Goal: Transaction & Acquisition: Purchase product/service

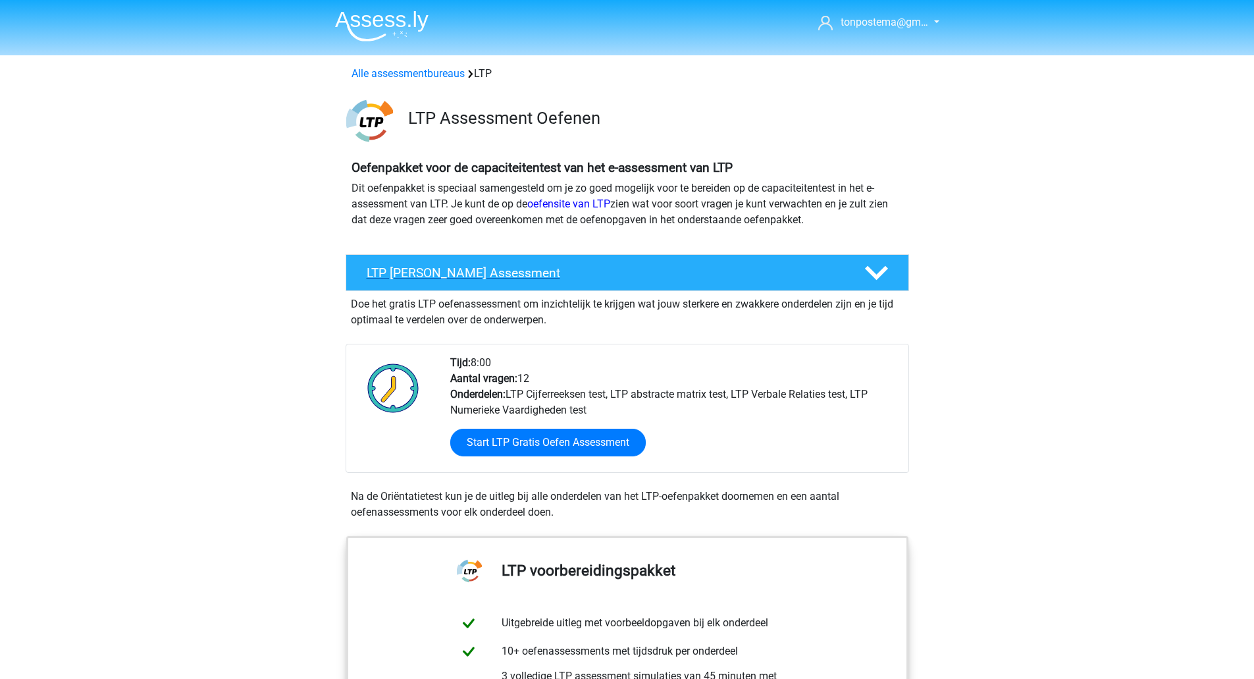
click at [871, 274] on polygon at bounding box center [876, 273] width 23 height 14
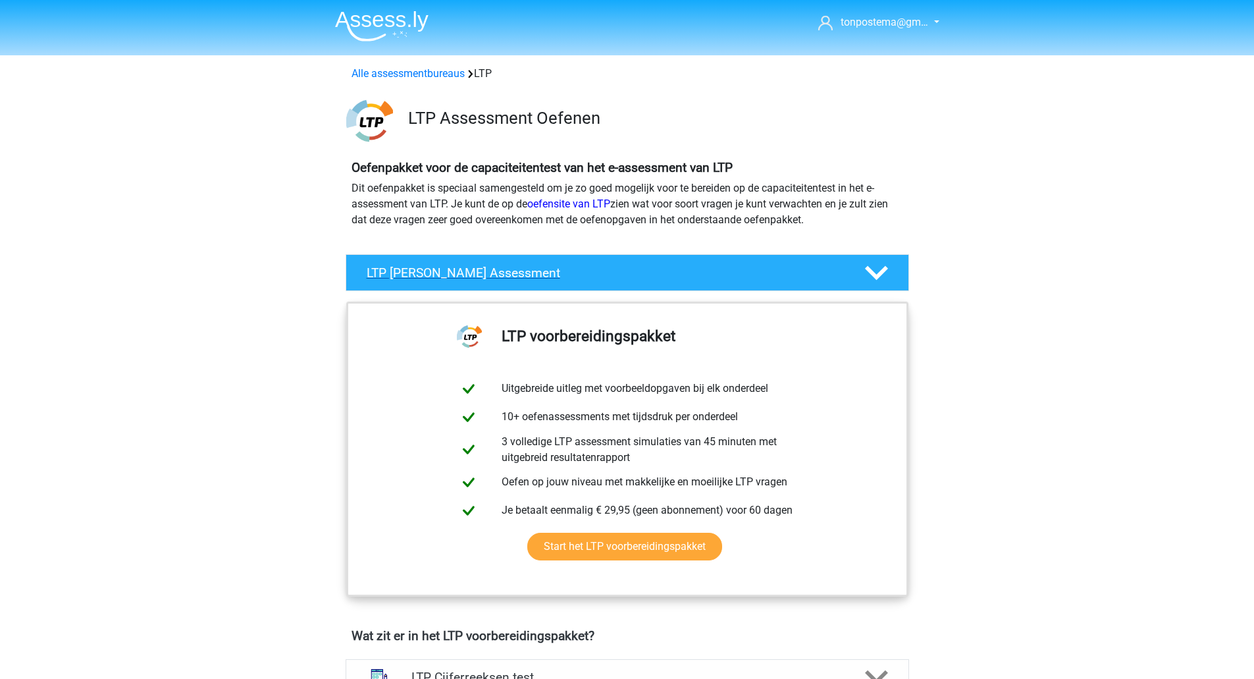
click at [871, 274] on polygon at bounding box center [876, 273] width 23 height 14
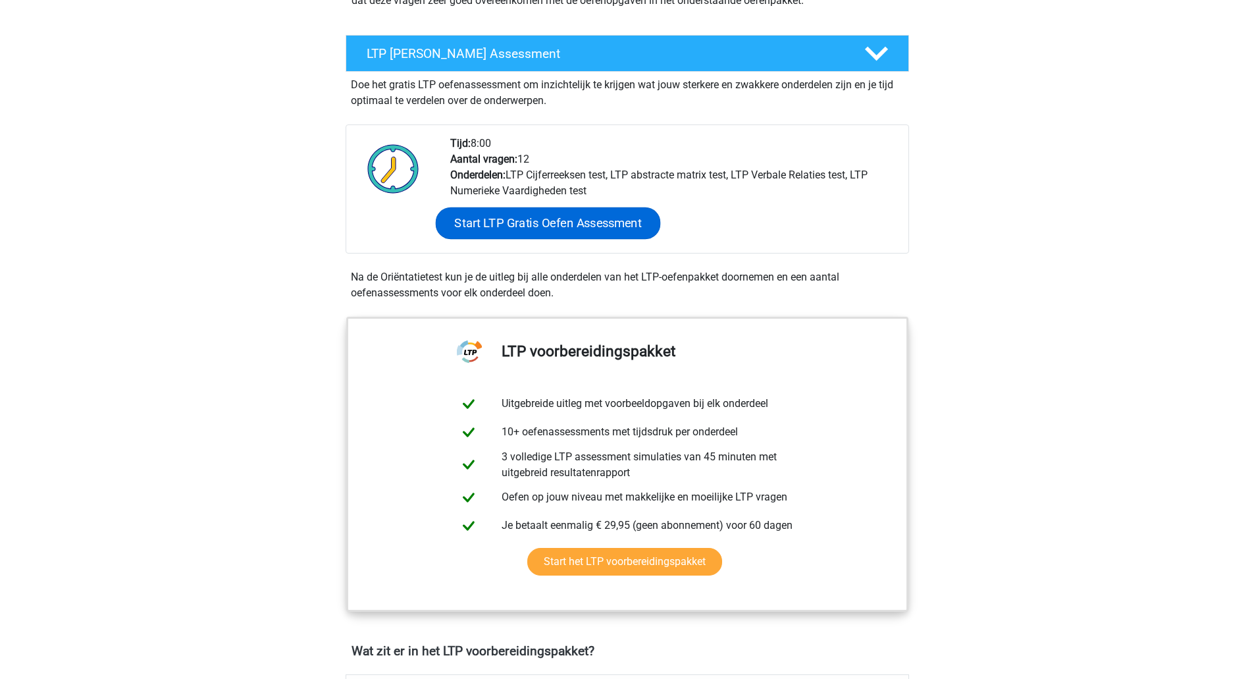
scroll to position [439, 0]
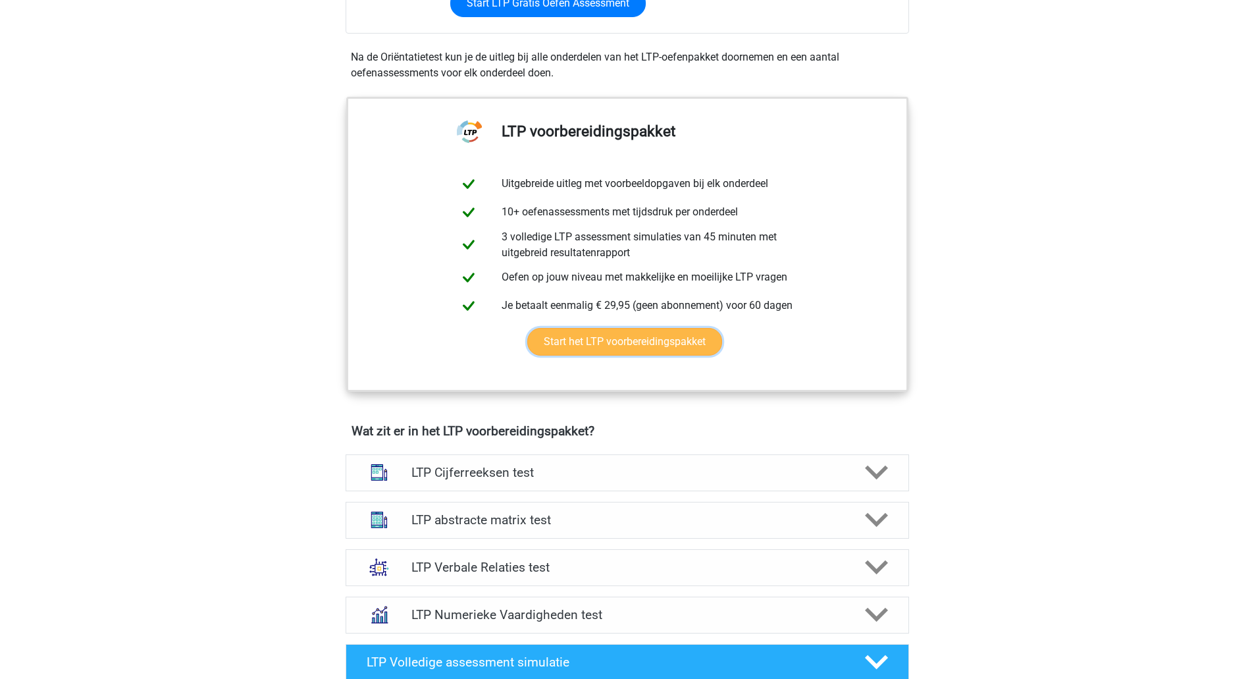
click at [564, 338] on link "Start het LTP voorbereidingspakket" at bounding box center [624, 342] width 195 height 28
click at [671, 346] on link "Start het LTP voorbereidingspakket" at bounding box center [624, 342] width 195 height 28
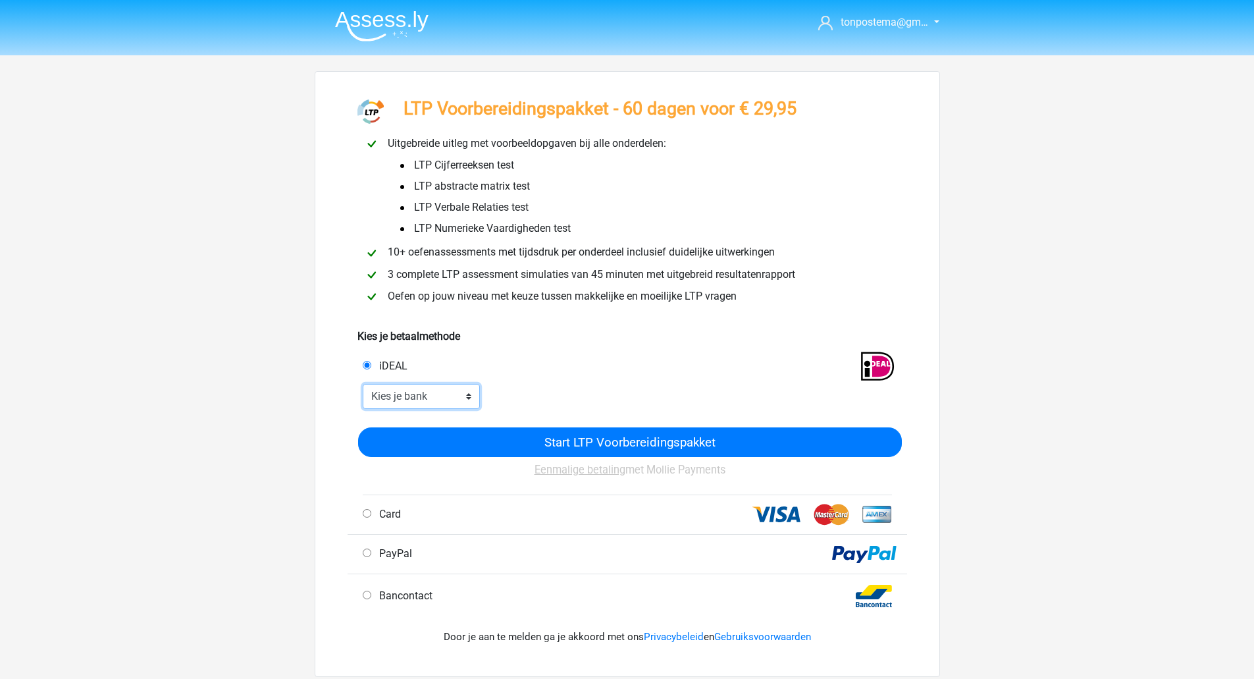
click at [391, 394] on select "Kies je bank ABN AMRO ING Rabobank ASN Bank bunq Knab N26 NN Regiobank Revolut …" at bounding box center [422, 396] width 118 height 25
select select "ideal_INGBNL2A"
click at [363, 384] on select "Kies je bank ABN AMRO ING Rabobank ASN Bank bunq Knab N26 NN Regiobank Revolut …" at bounding box center [422, 396] width 118 height 25
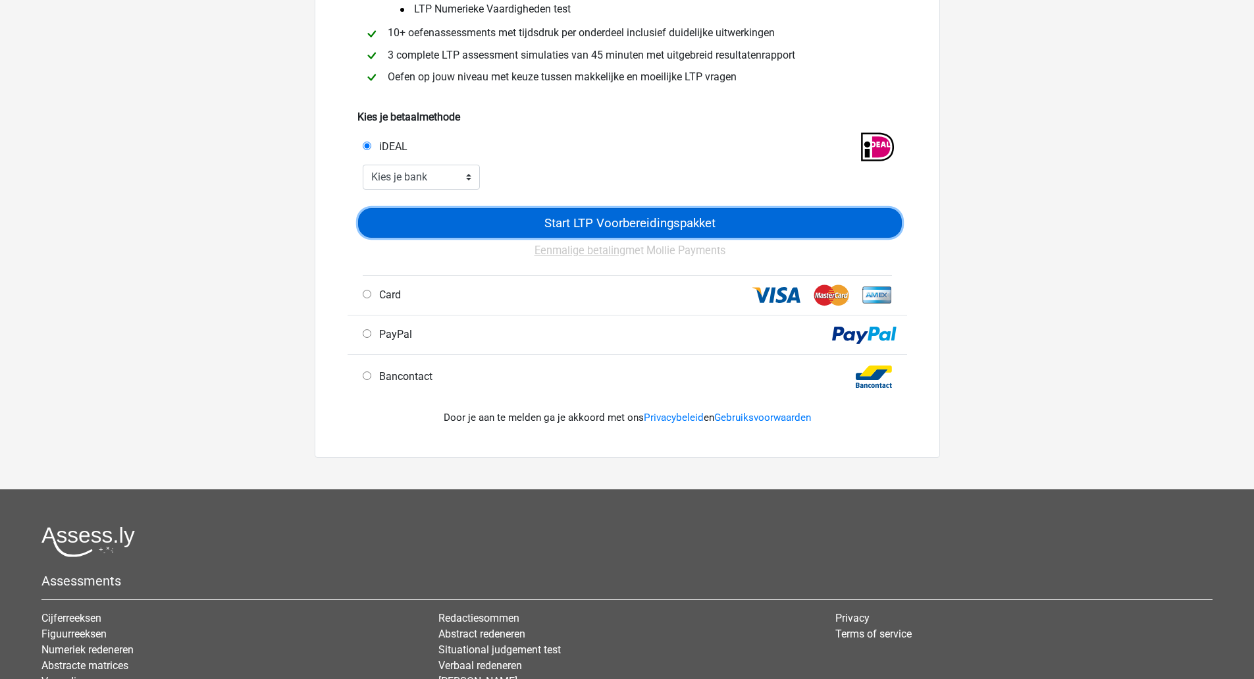
click at [709, 223] on input "Start LTP Voorbereidingspakket" at bounding box center [630, 223] width 544 height 30
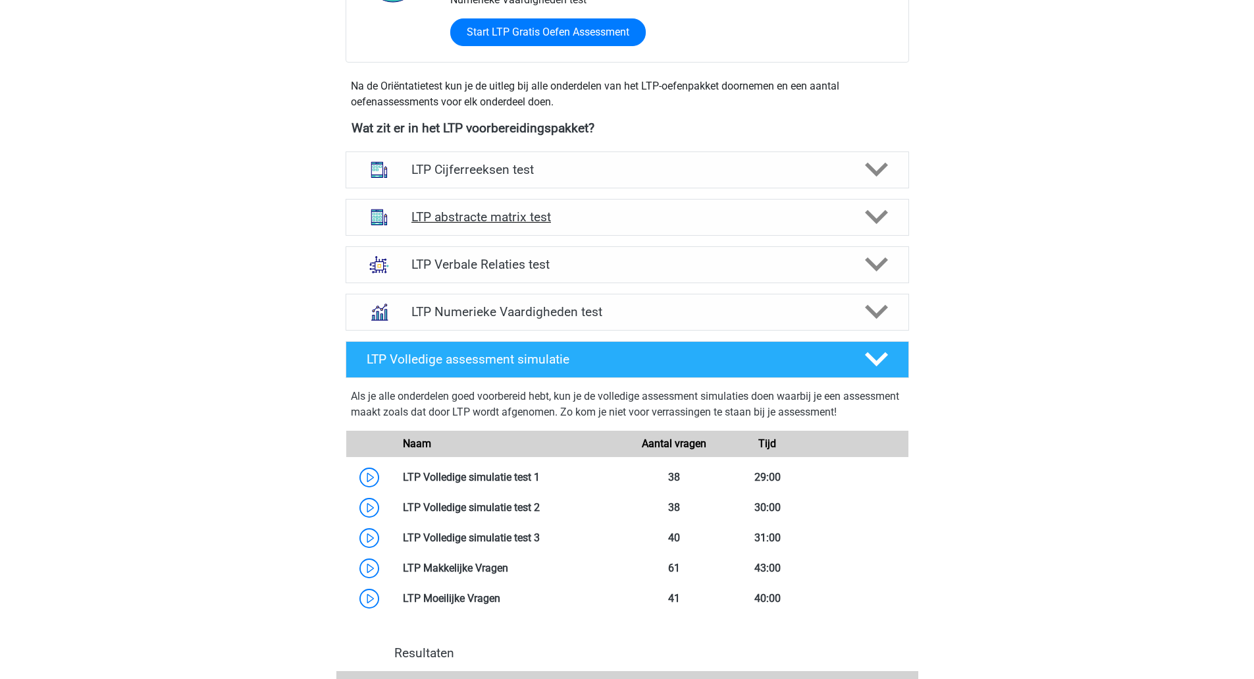
scroll to position [658, 0]
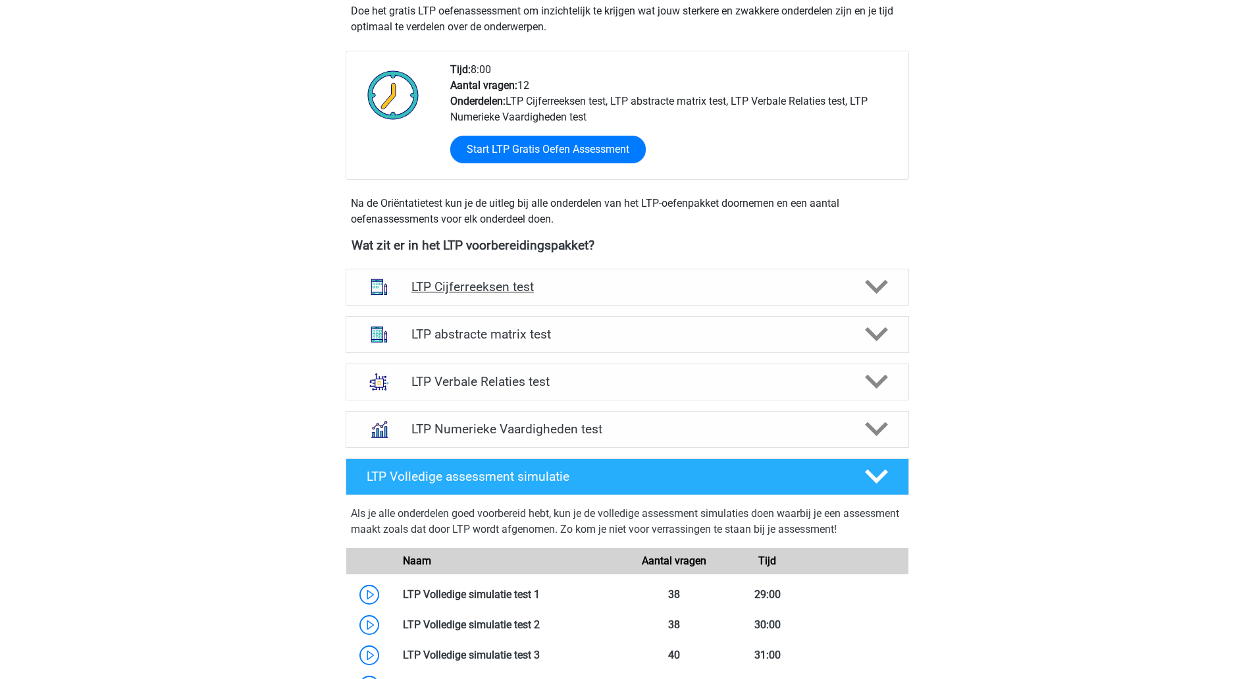
click at [856, 286] on div at bounding box center [875, 286] width 45 height 23
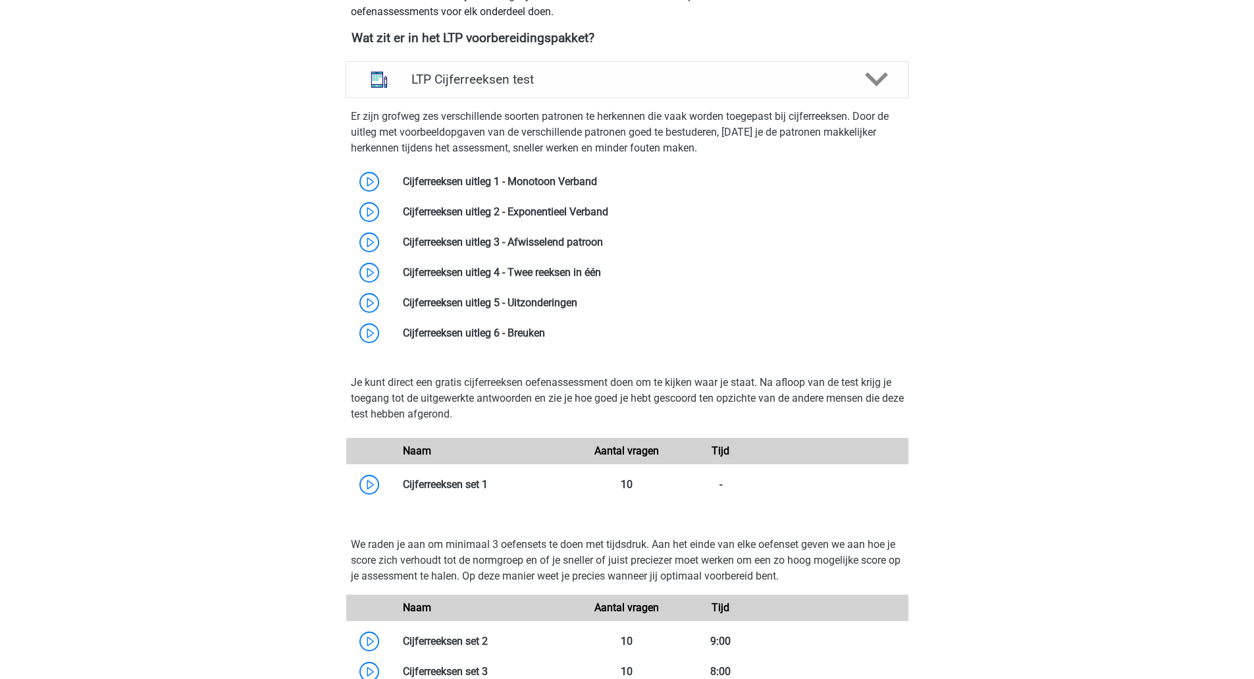
scroll to position [878, 0]
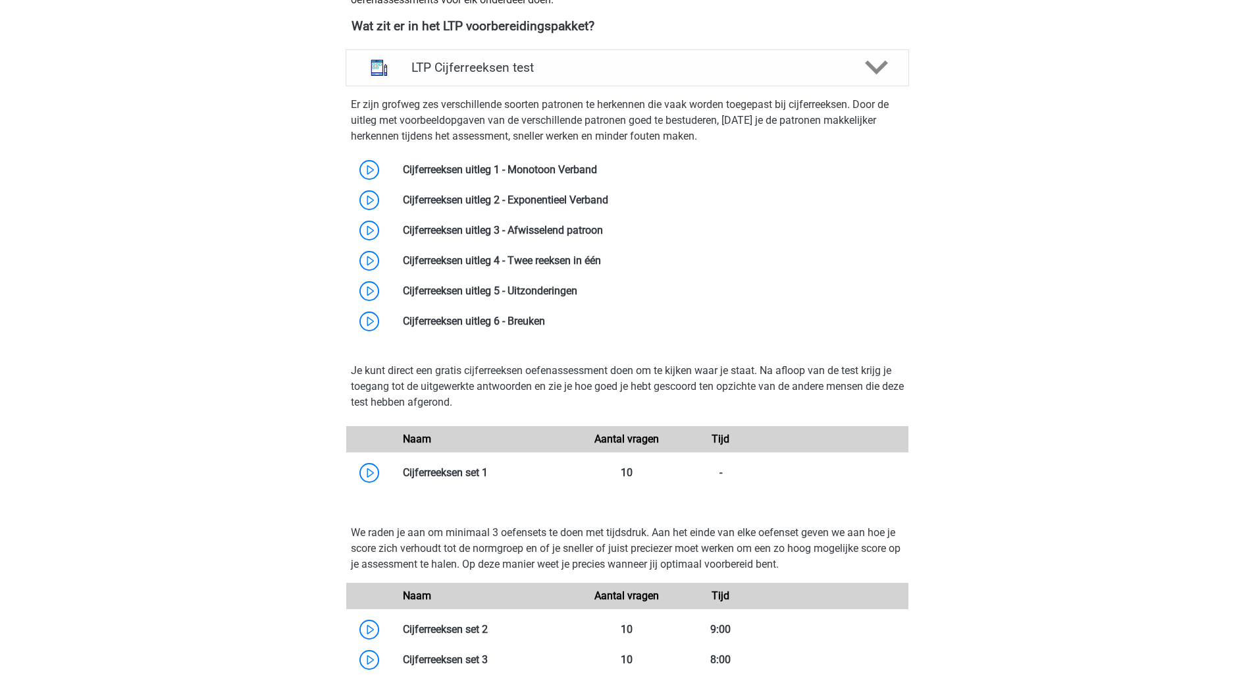
click at [1236, 556] on div "tonpostema@gm… tonpostema@gmail.com Nederlands" at bounding box center [627, 436] width 1254 height 2628
click at [597, 169] on link at bounding box center [597, 169] width 0 height 13
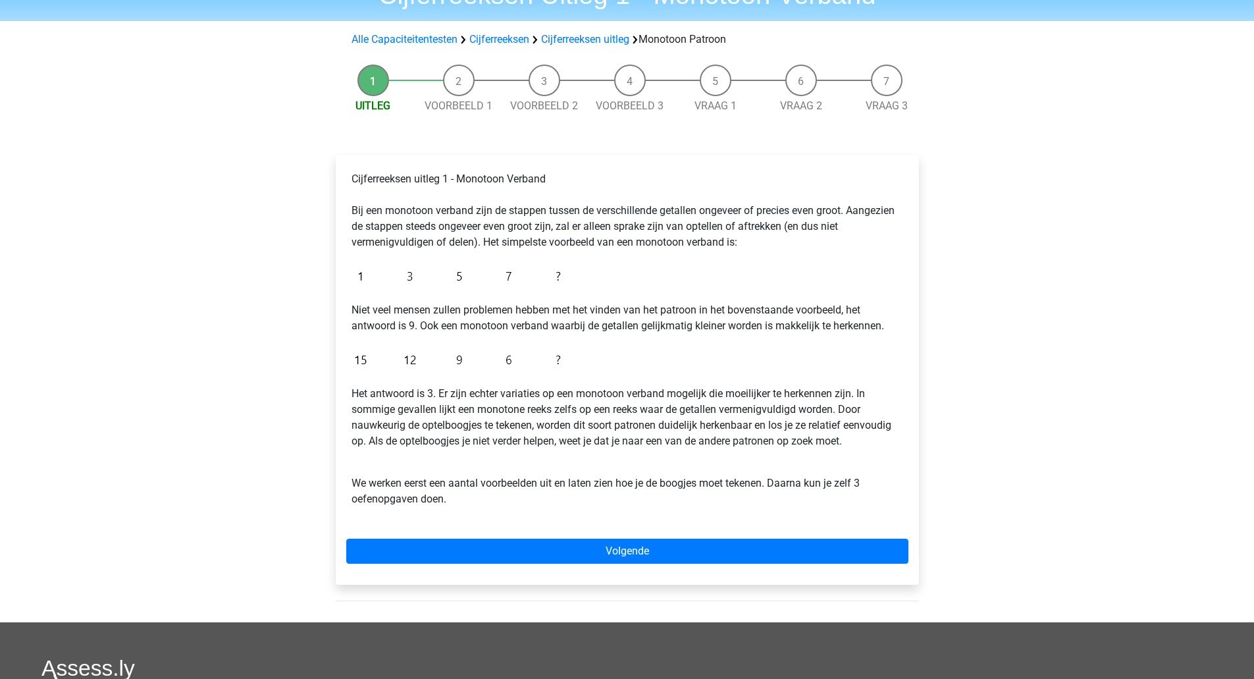
scroll to position [89, 0]
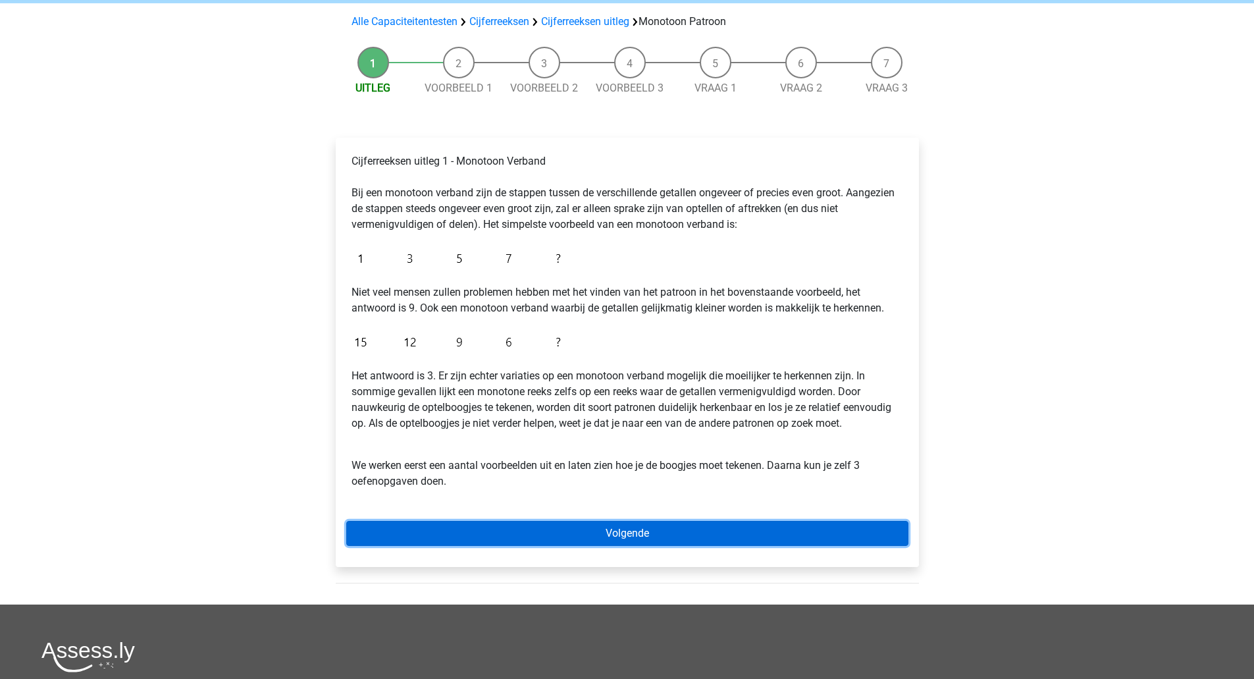
click at [573, 528] on link "Volgende" at bounding box center [627, 533] width 562 height 25
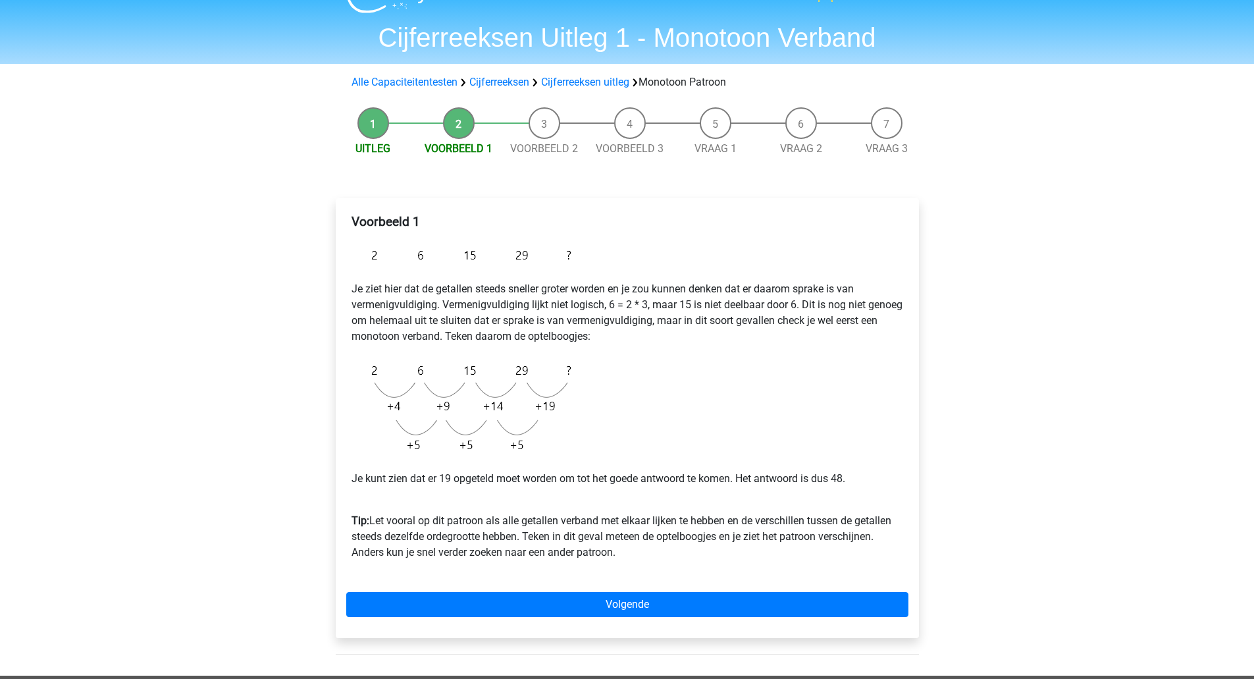
scroll to position [29, 0]
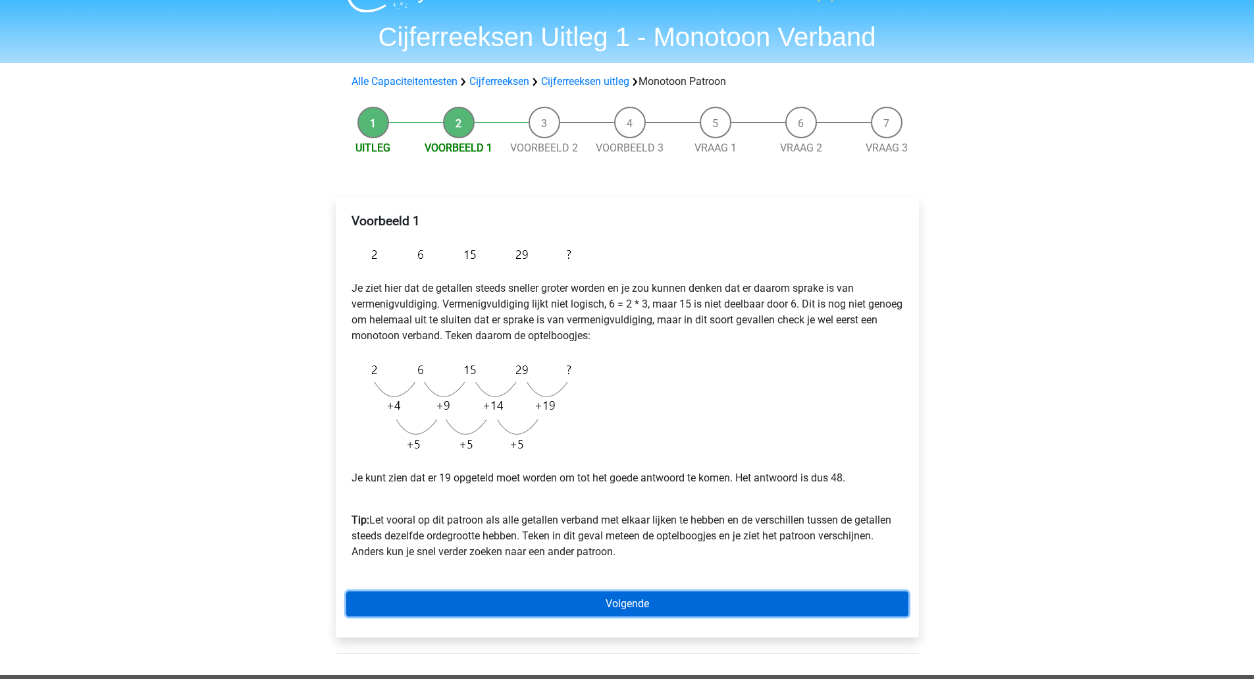
click at [618, 604] on link "Volgende" at bounding box center [627, 603] width 562 height 25
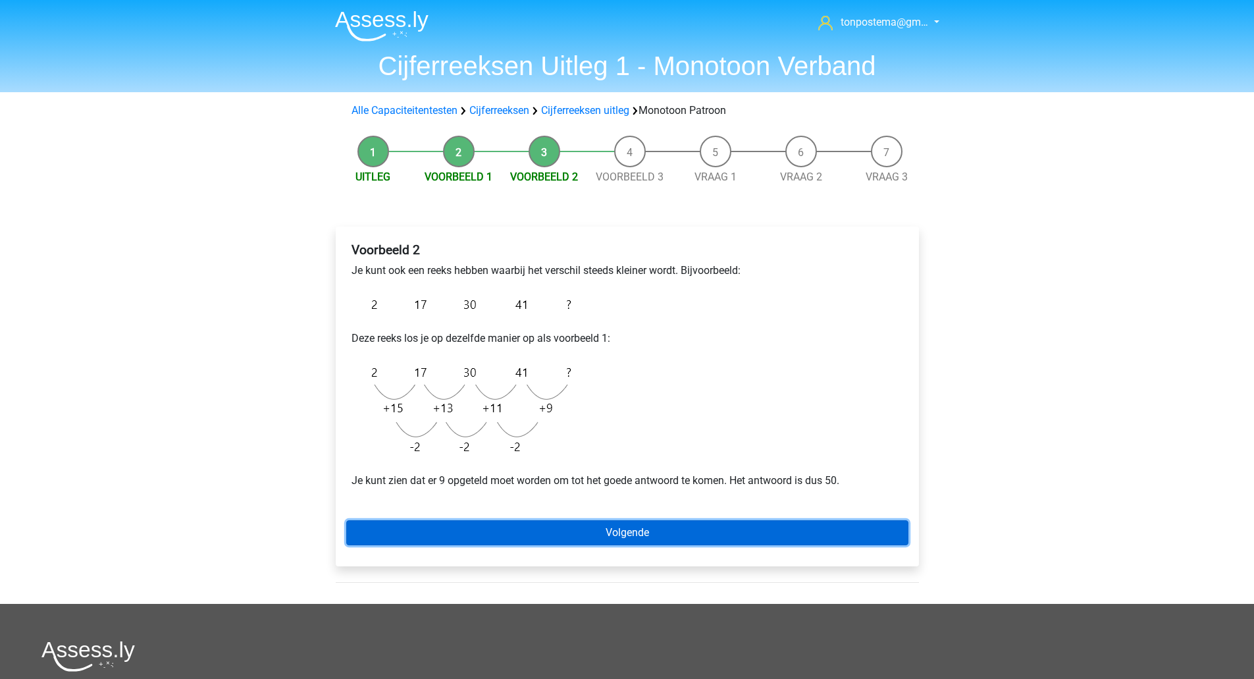
click at [503, 523] on link "Volgende" at bounding box center [627, 532] width 562 height 25
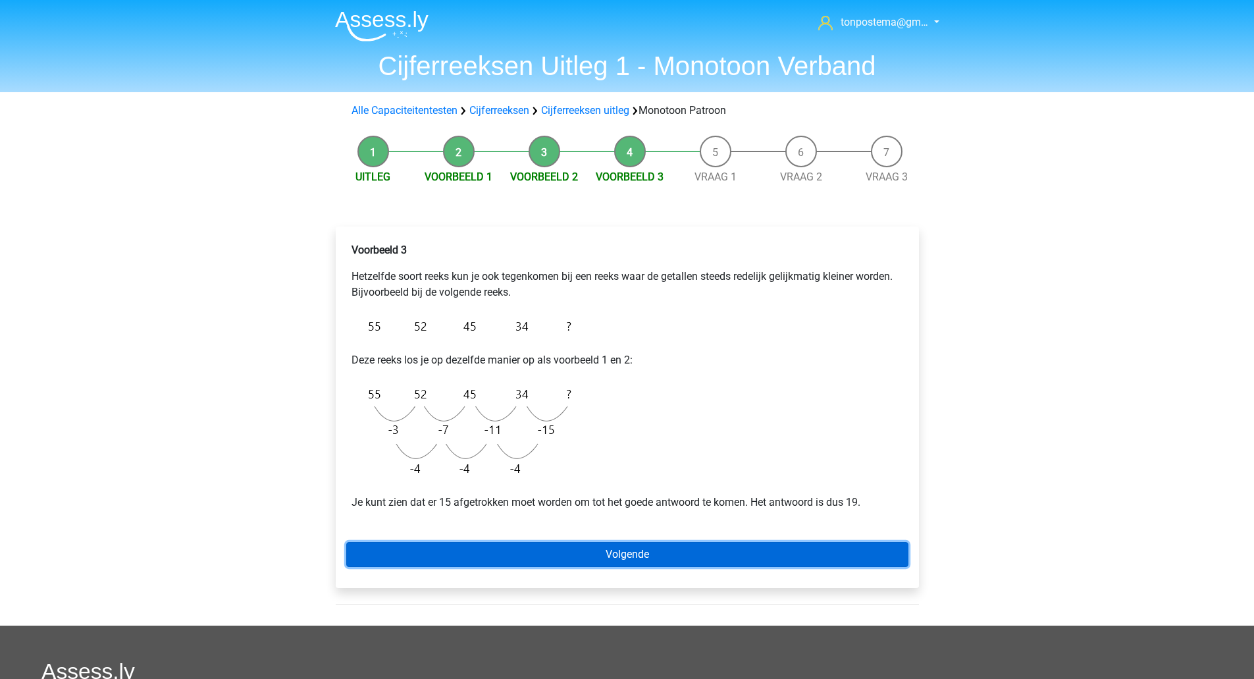
click at [537, 550] on link "Volgende" at bounding box center [627, 554] width 562 height 25
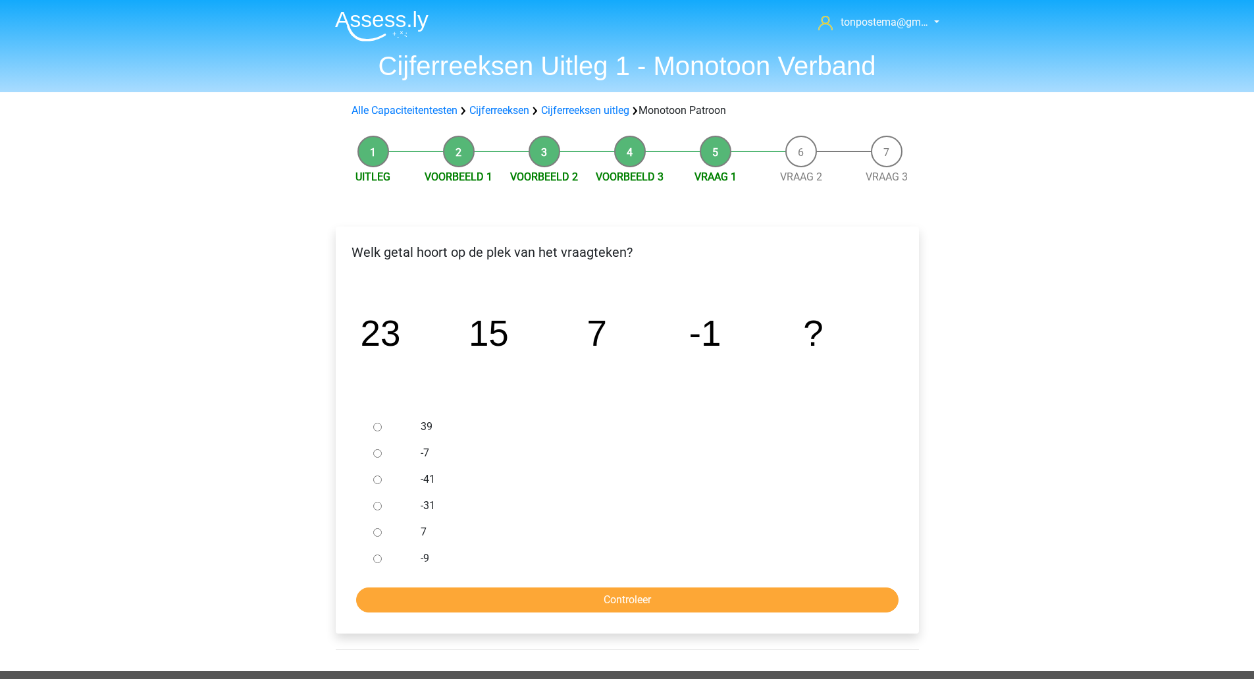
click at [376, 558] on input "-9" at bounding box center [377, 558] width 9 height 9
radio input "true"
click at [421, 600] on input "Controleer" at bounding box center [627, 599] width 542 height 25
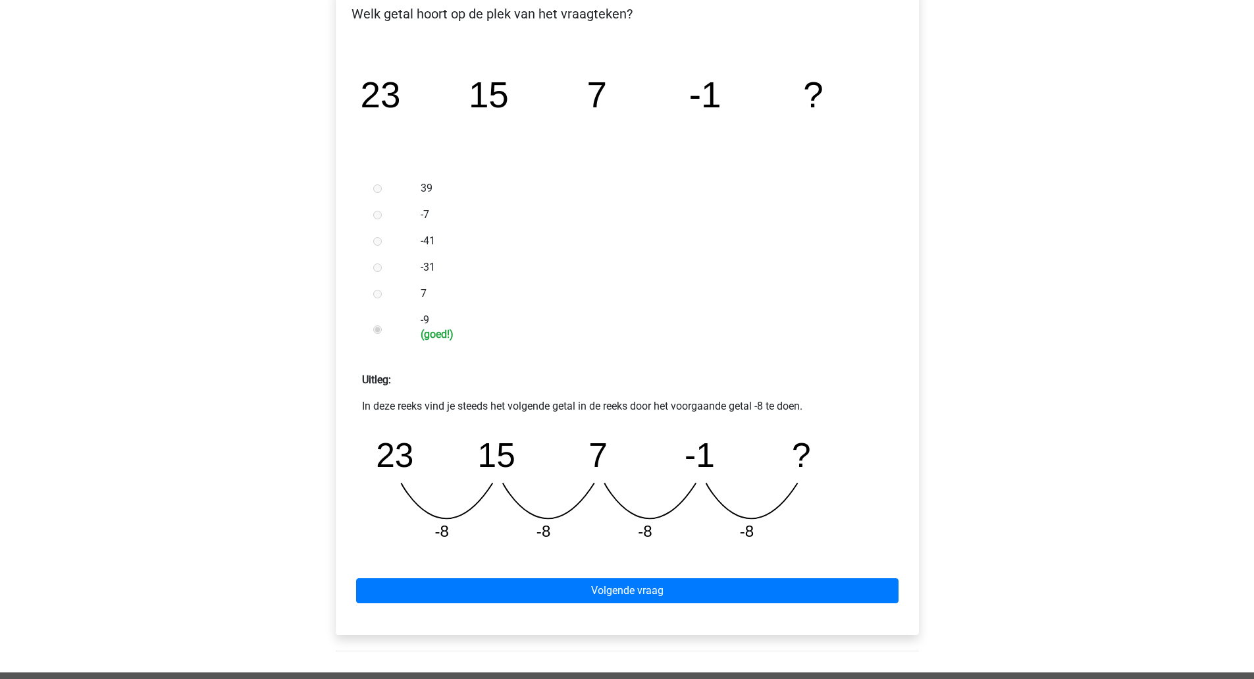
scroll to position [239, 0]
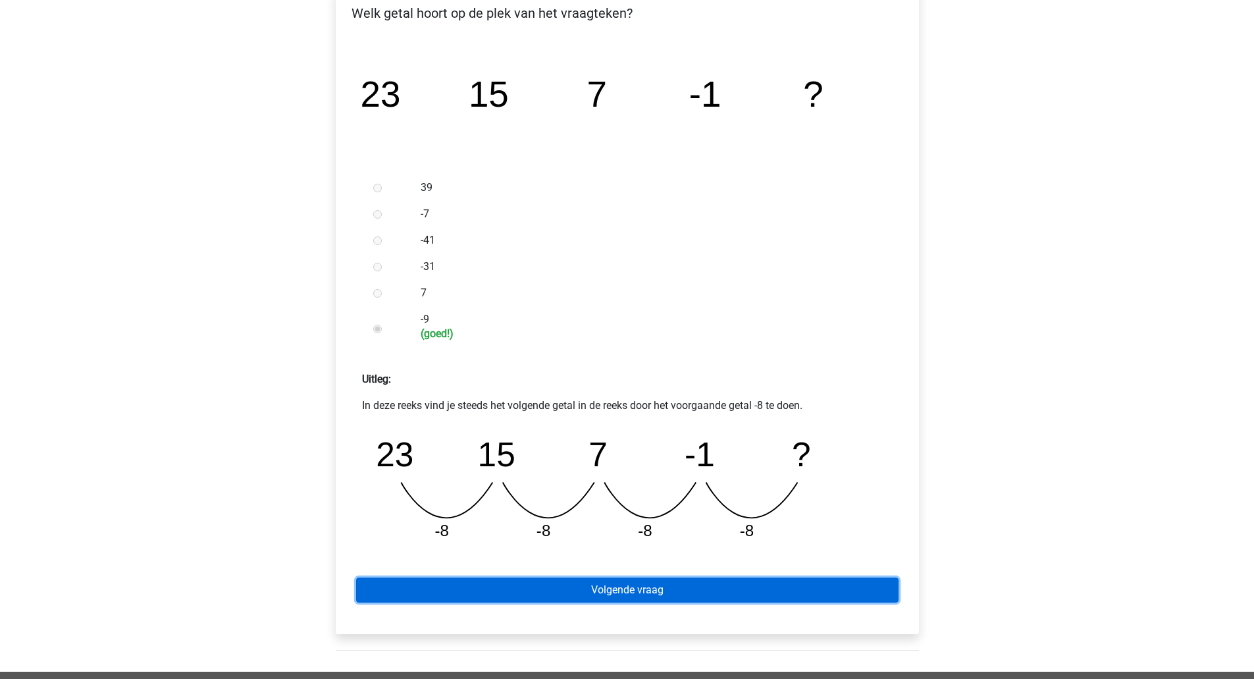
click at [683, 584] on link "Volgende vraag" at bounding box center [627, 589] width 542 height 25
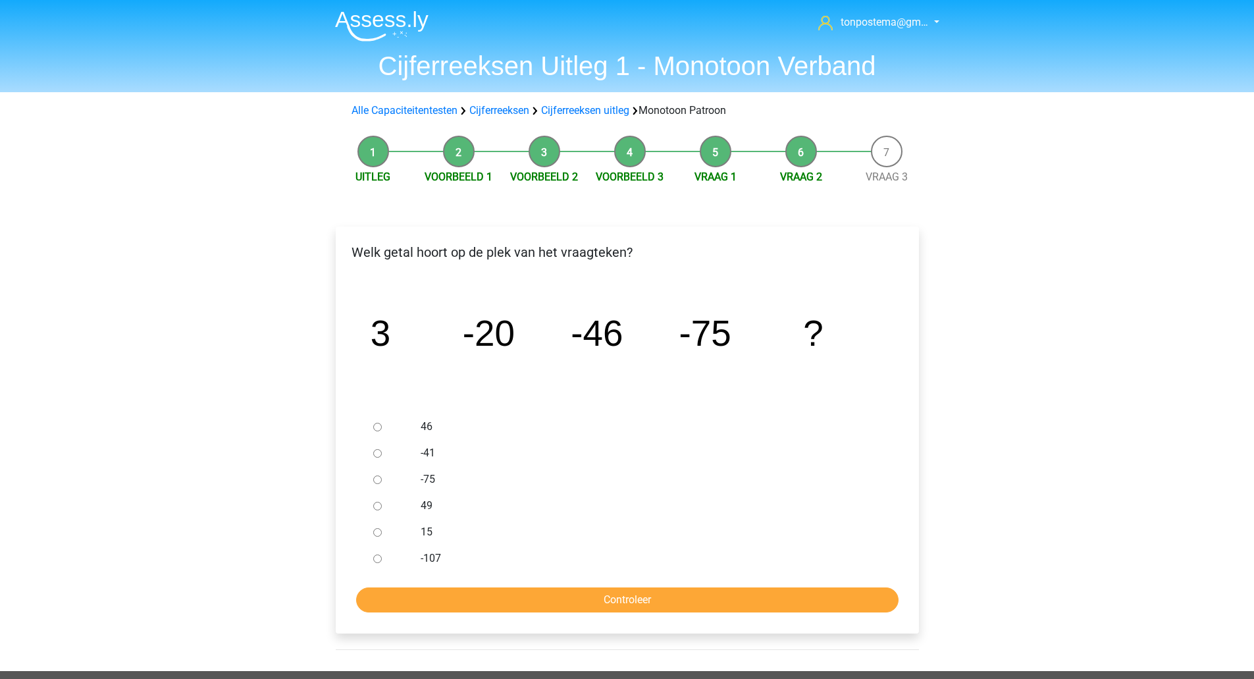
click at [380, 549] on div at bounding box center [389, 558] width 43 height 26
click at [381, 558] on input "-107" at bounding box center [377, 558] width 9 height 9
radio input "true"
click at [423, 609] on input "Controleer" at bounding box center [627, 599] width 542 height 25
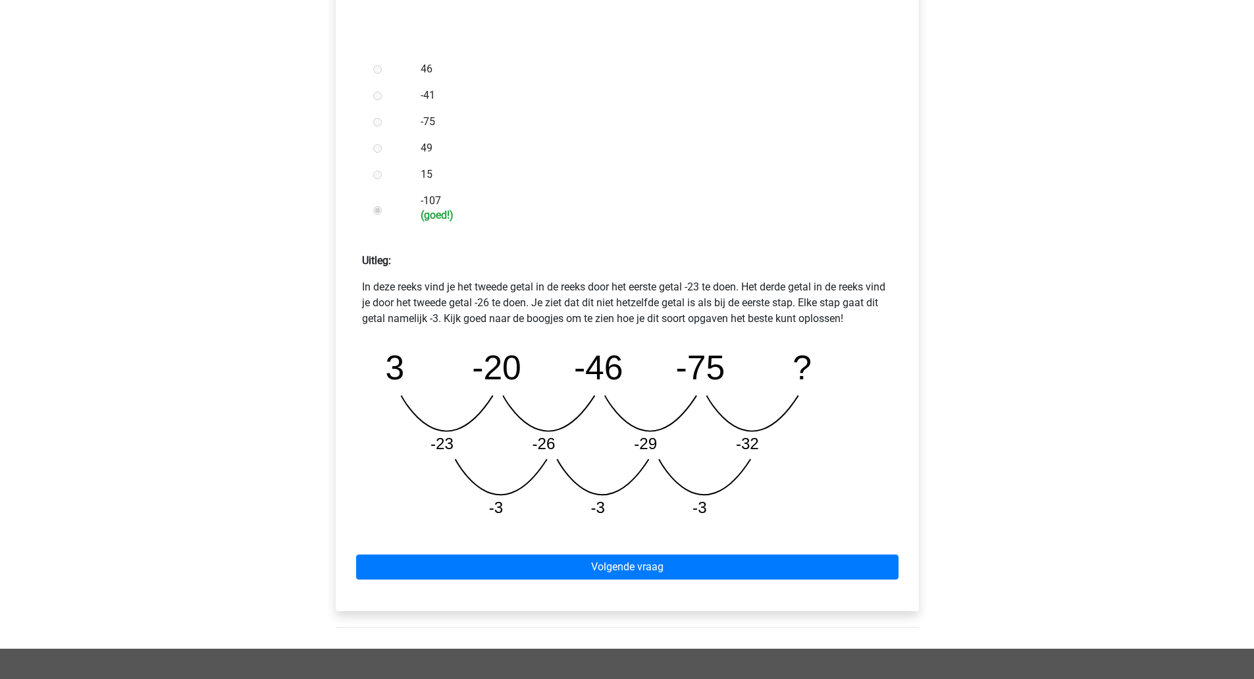
scroll to position [411, 0]
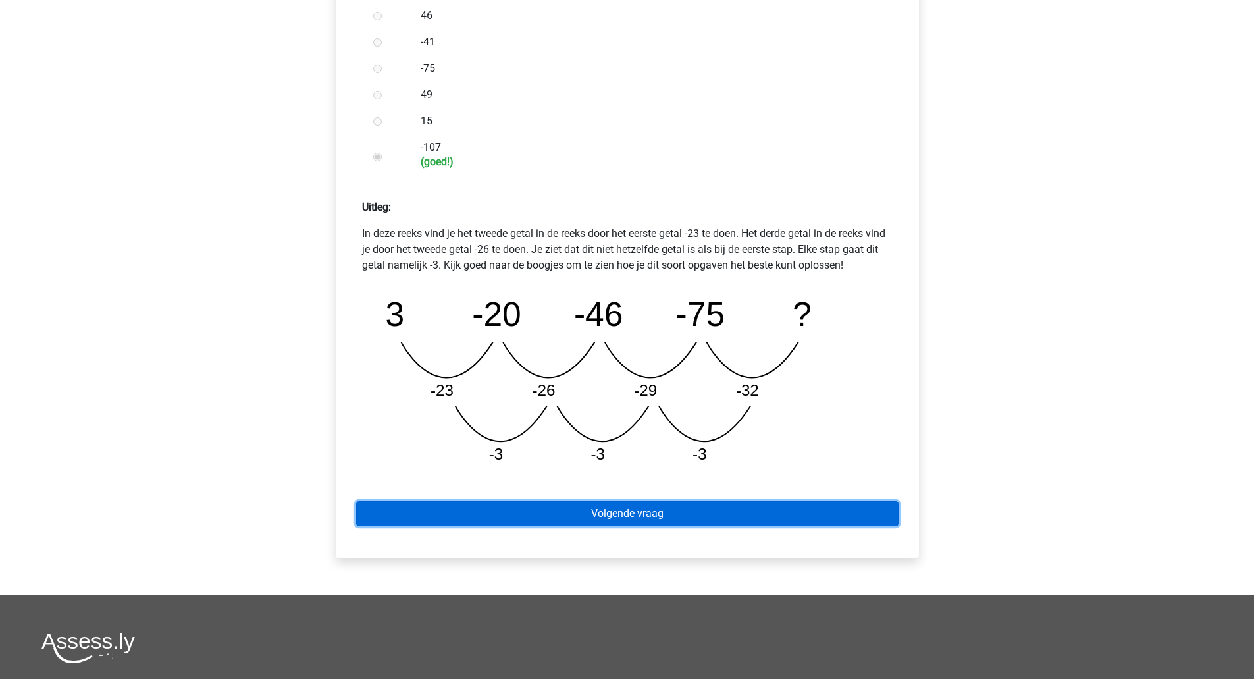
click at [567, 509] on link "Volgende vraag" at bounding box center [627, 513] width 542 height 25
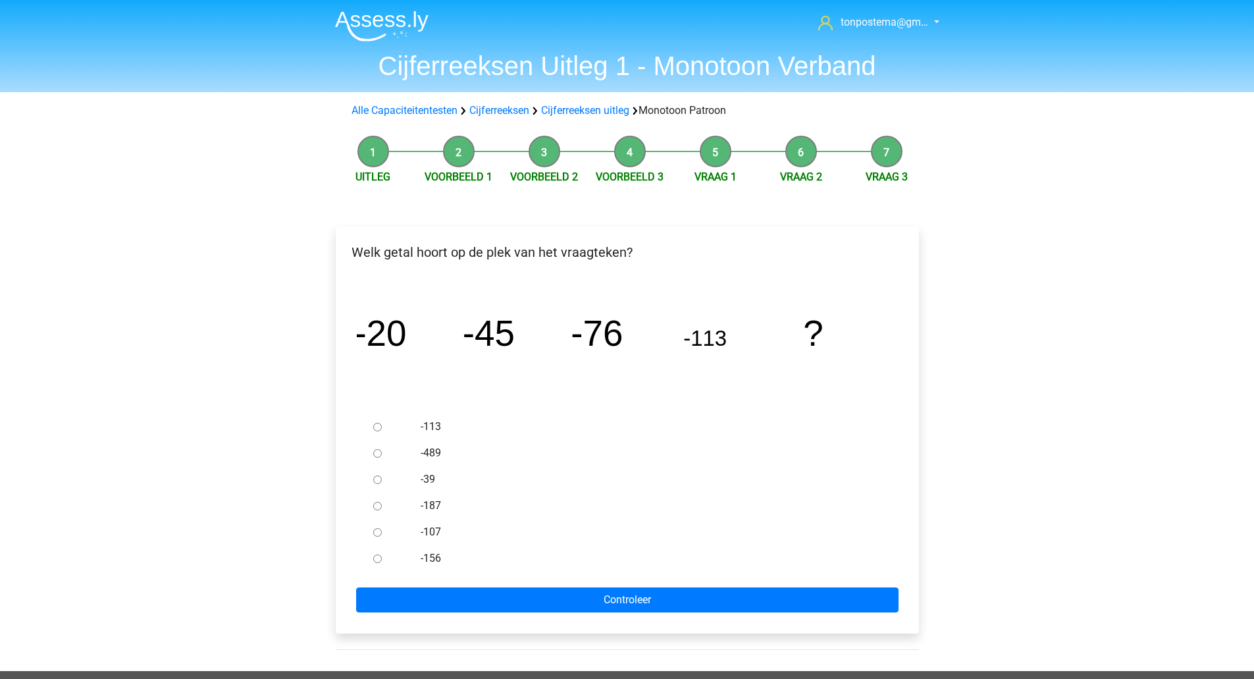
click at [374, 558] on input "-156" at bounding box center [377, 558] width 9 height 9
radio input "true"
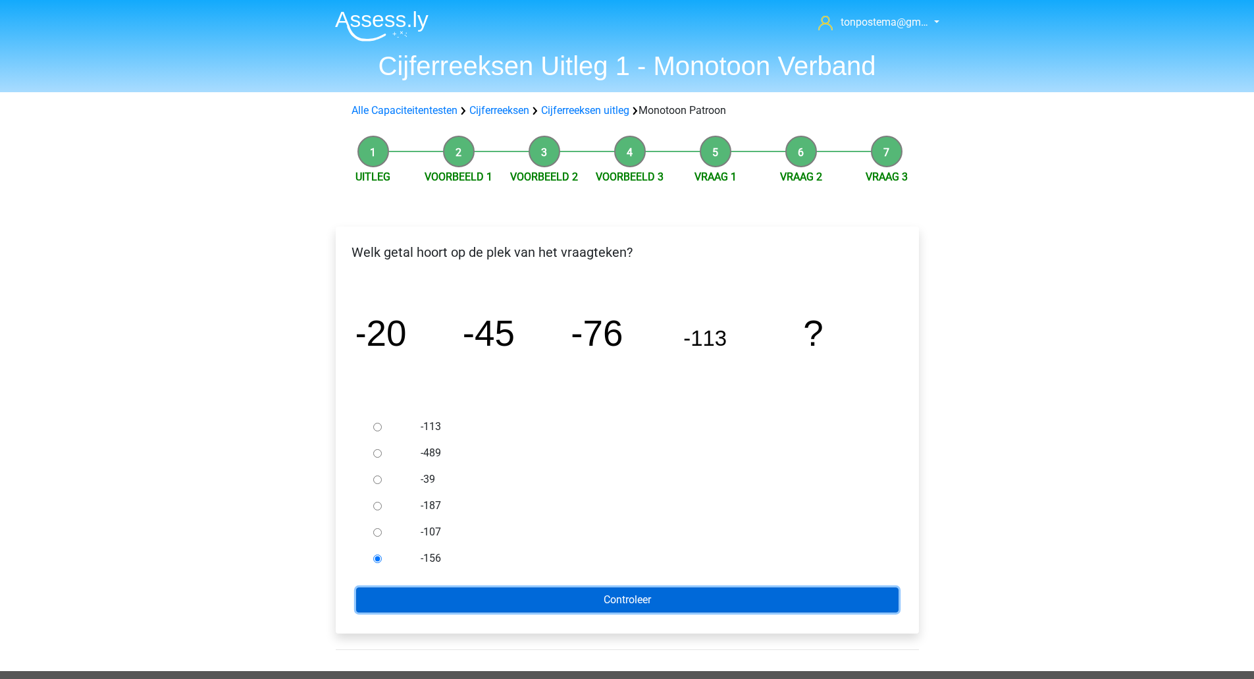
click at [390, 596] on input "Controleer" at bounding box center [627, 599] width 542 height 25
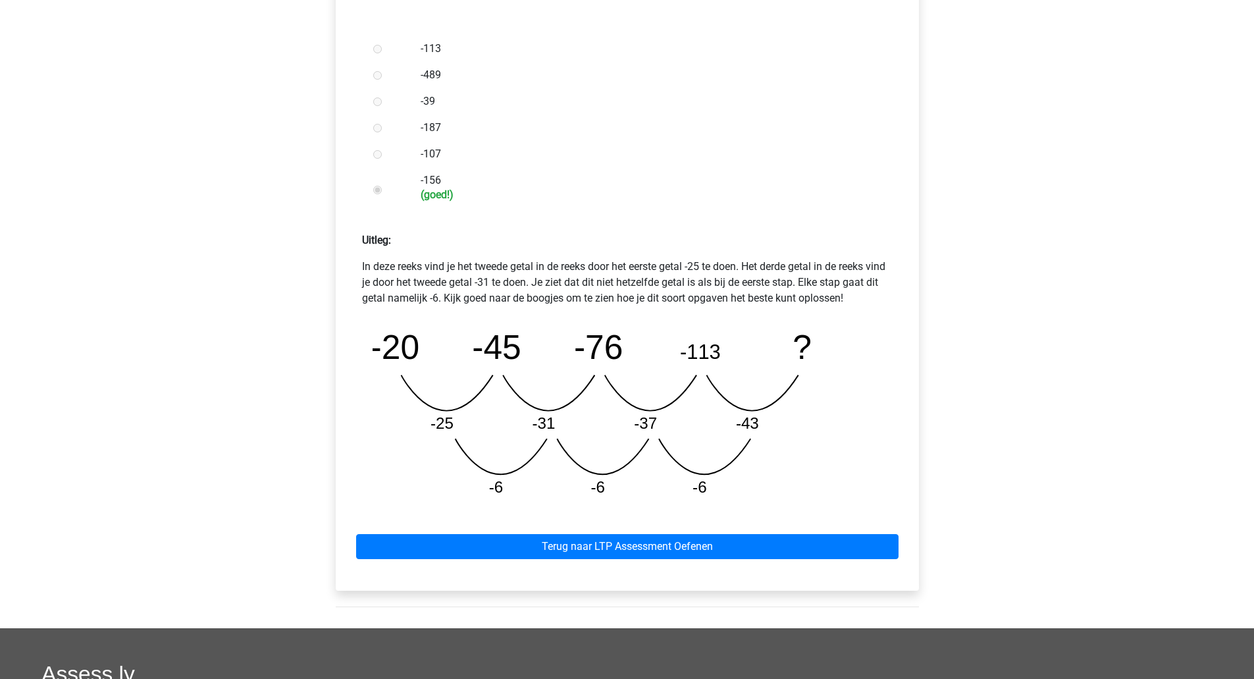
scroll to position [388, 0]
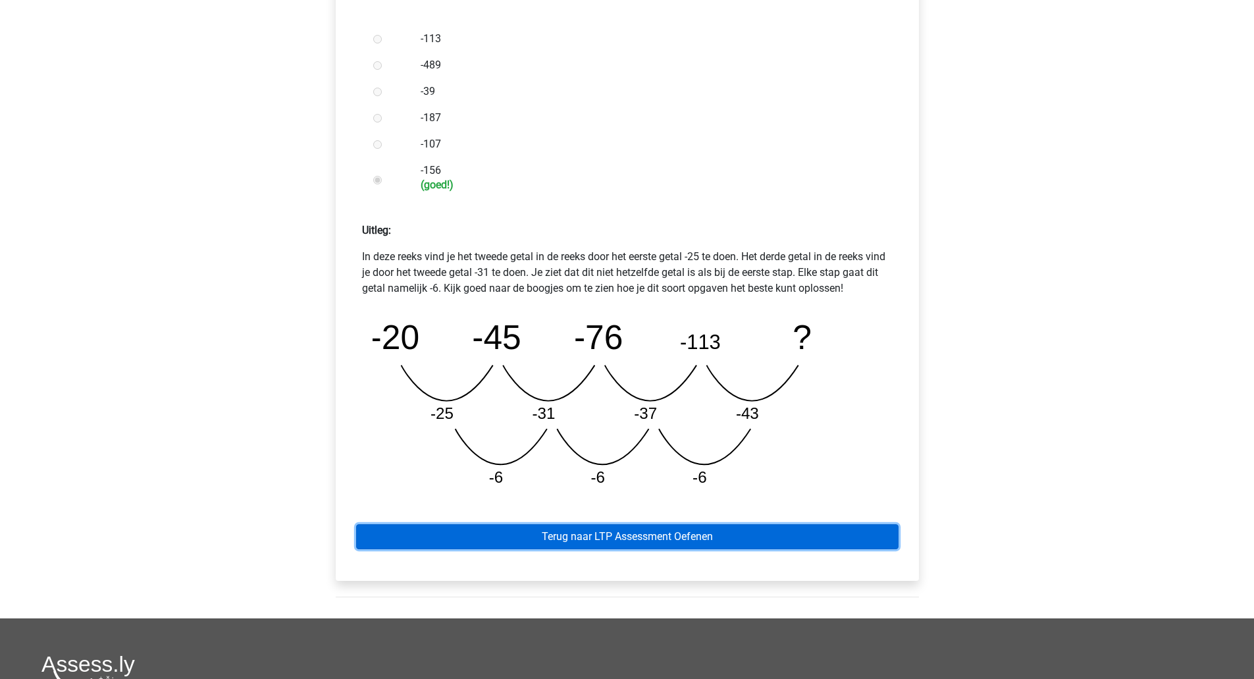
click at [577, 539] on link "Terug naar LTP Assessment Oefenen" at bounding box center [627, 536] width 542 height 25
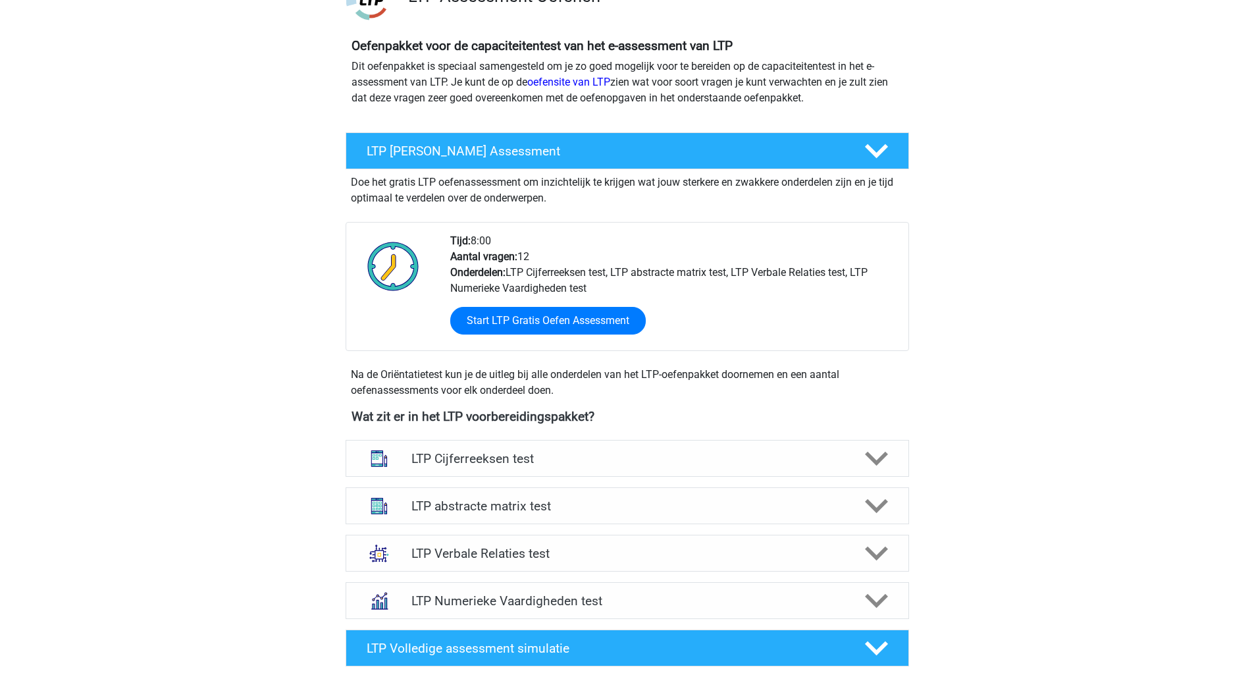
scroll to position [128, 0]
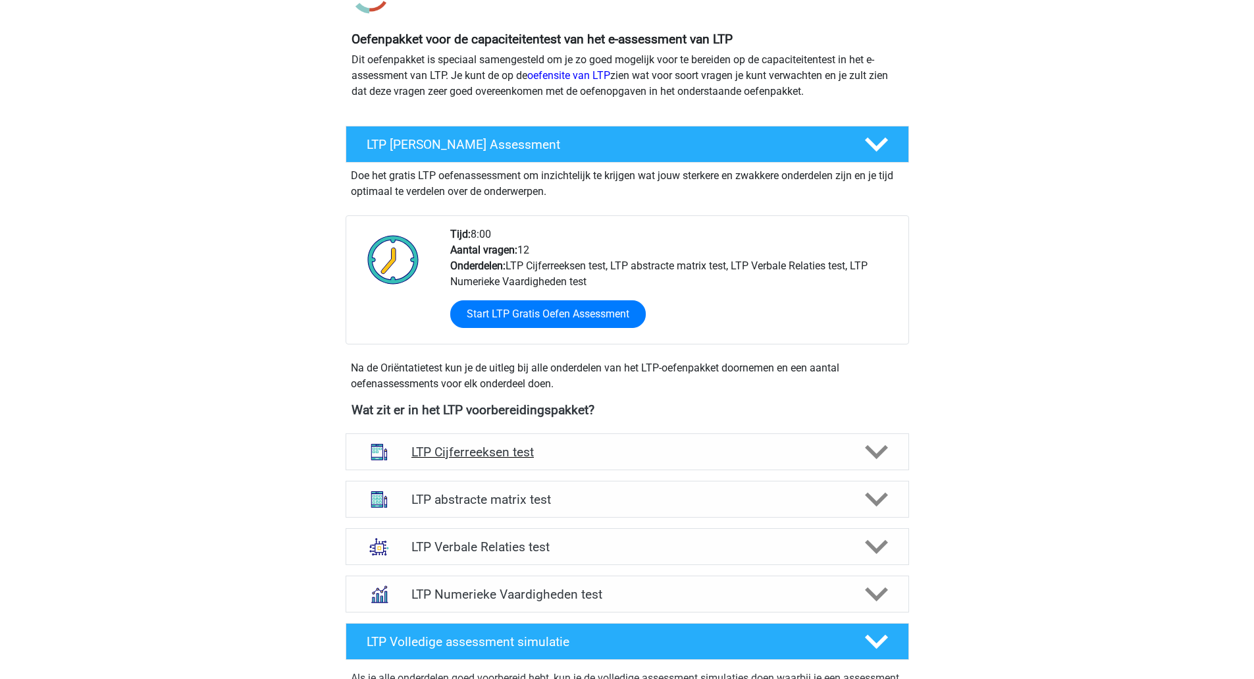
click at [641, 443] on div "LTP Cijferreeksen test" at bounding box center [628, 451] width 564 height 37
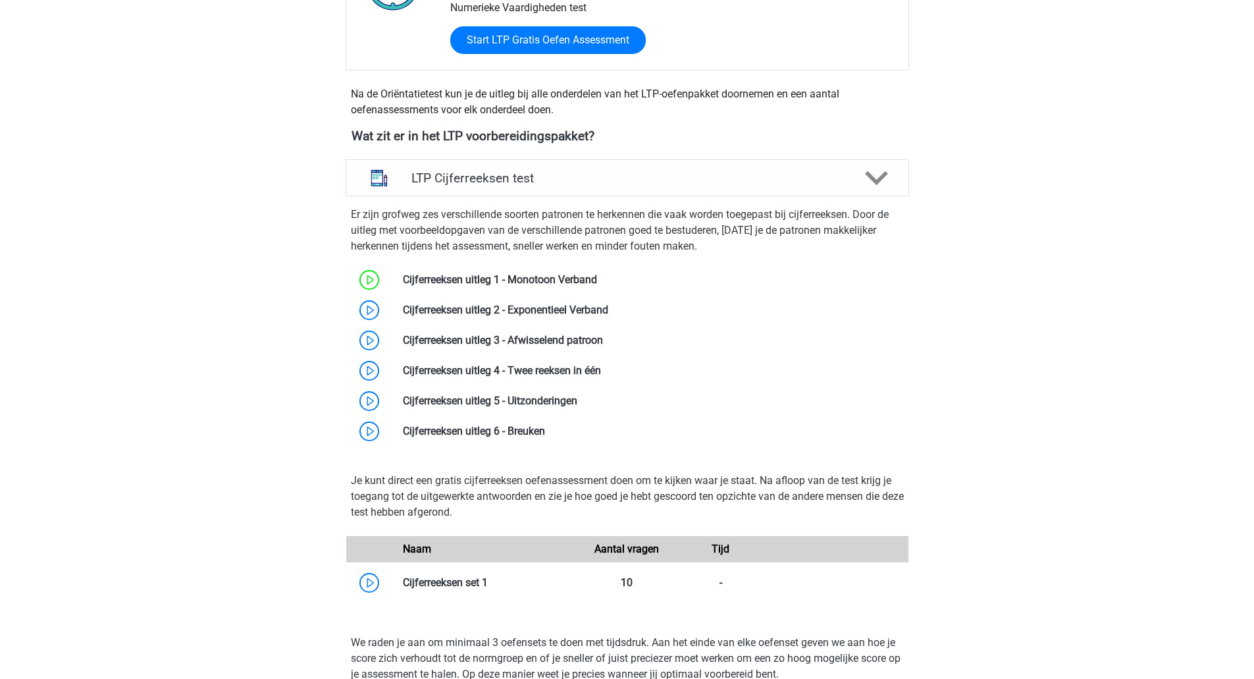
scroll to position [513, 0]
